Goal: Information Seeking & Learning: Learn about a topic

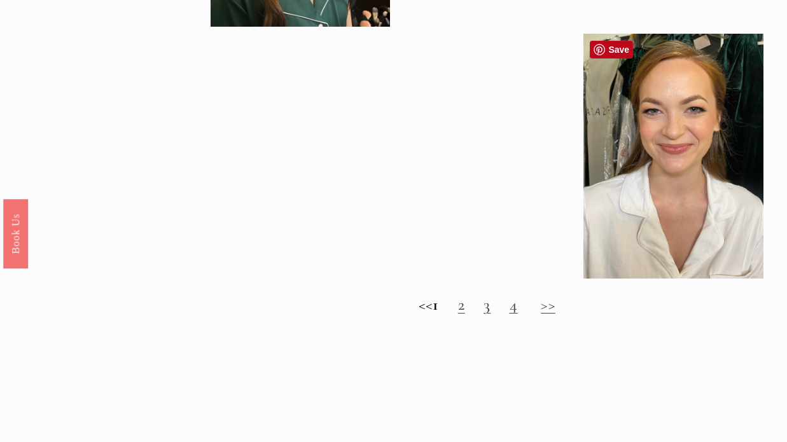
scroll to position [1057, 0]
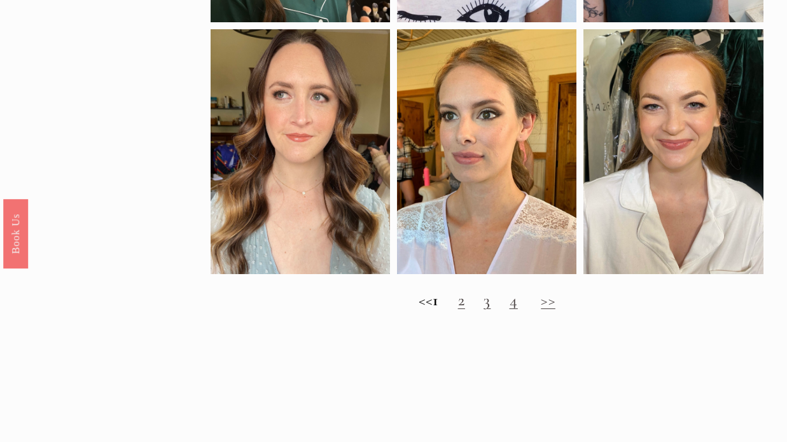
click at [464, 300] on h2 "<< 1 2 3 4 >>" at bounding box center [487, 300] width 553 height 19
click at [465, 304] on link "2" at bounding box center [461, 300] width 7 height 20
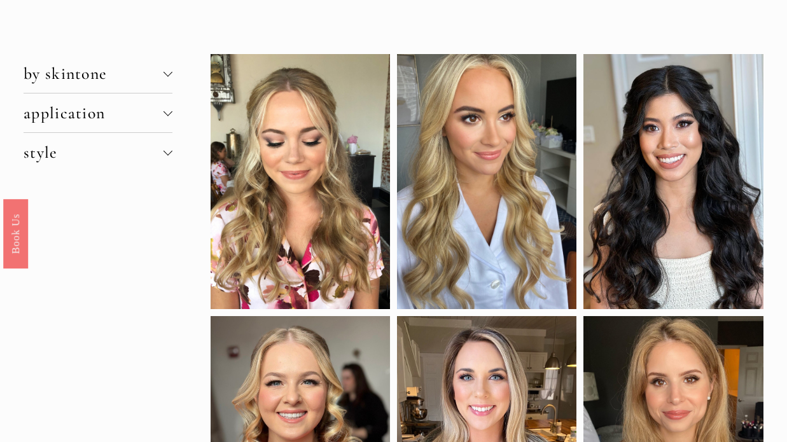
scroll to position [0, 0]
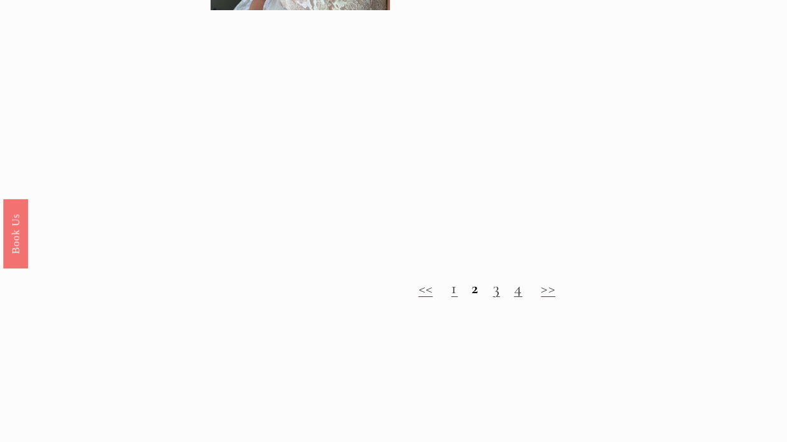
scroll to position [1036, 0]
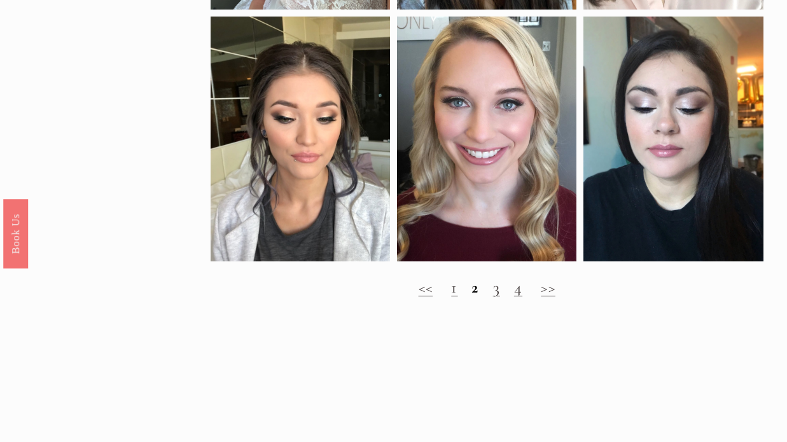
click at [493, 288] on link "3" at bounding box center [496, 288] width 7 height 20
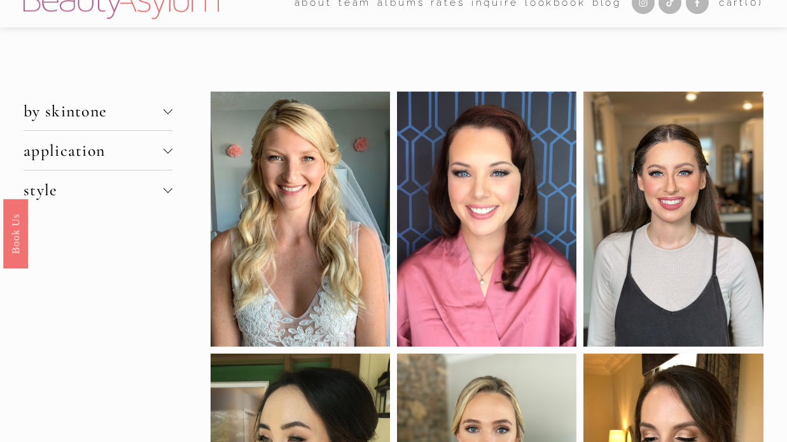
scroll to position [22, 0]
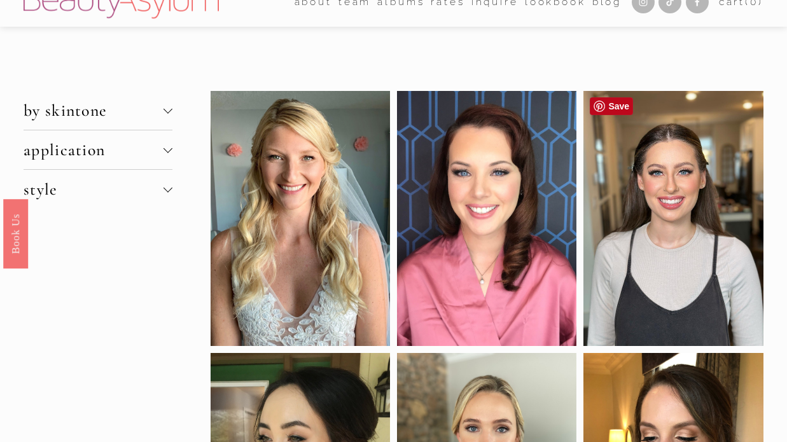
click at [657, 160] on div at bounding box center [673, 218] width 179 height 255
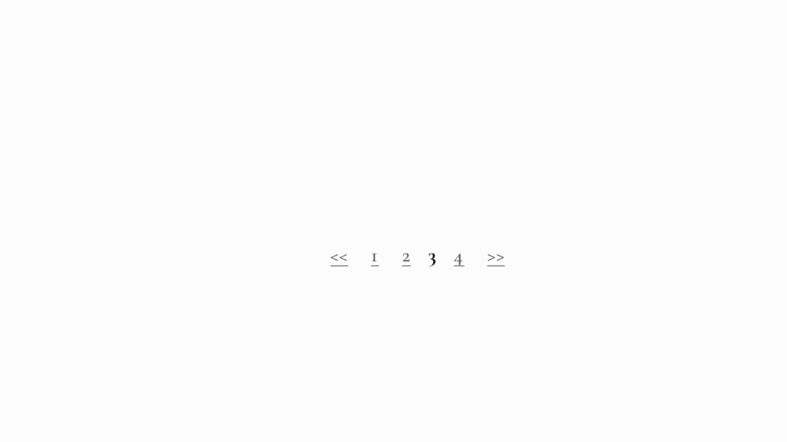
scroll to position [1114, 0]
